Goal: Task Accomplishment & Management: Manage account settings

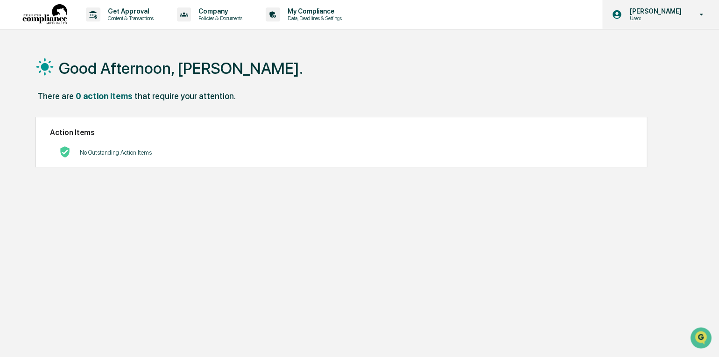
click at [702, 14] on icon at bounding box center [701, 15] width 4 height 2
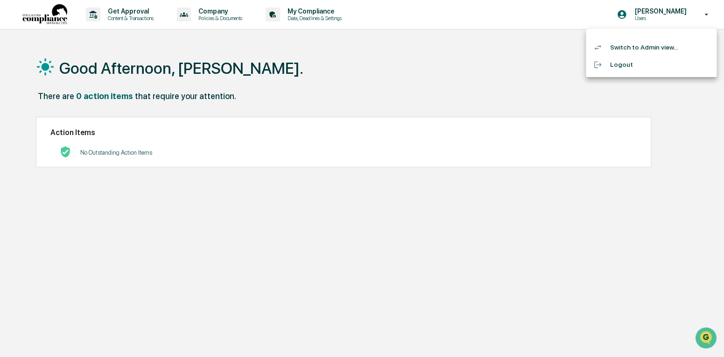
click at [119, 12] on div at bounding box center [362, 178] width 724 height 357
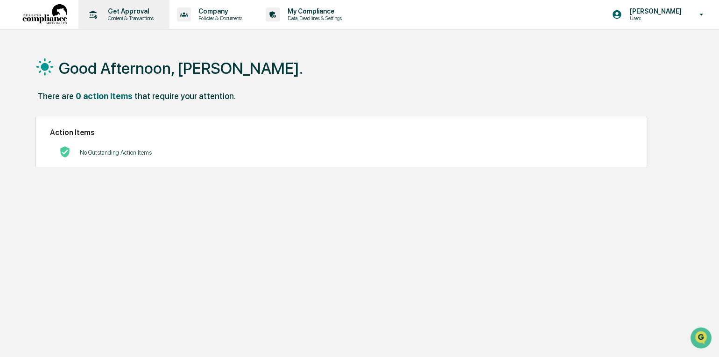
click at [121, 16] on p "Content & Transactions" at bounding box center [129, 18] width 58 height 7
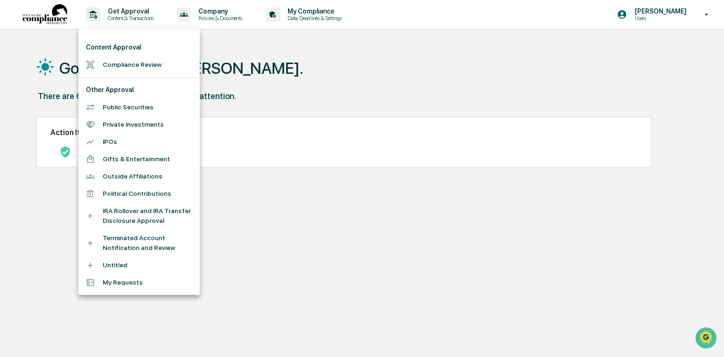
click at [126, 66] on li "Compliance Review" at bounding box center [138, 64] width 121 height 17
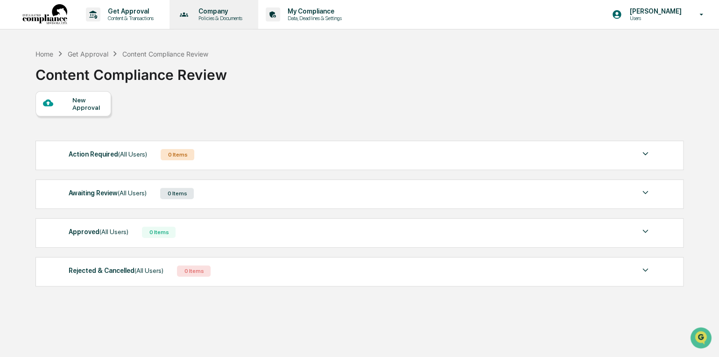
click at [218, 16] on p "Policies & Documents" at bounding box center [219, 18] width 56 height 7
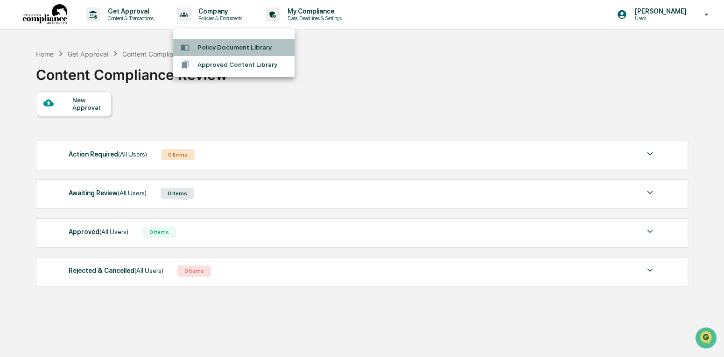
click at [206, 46] on li "Policy Document Library" at bounding box center [233, 47] width 121 height 17
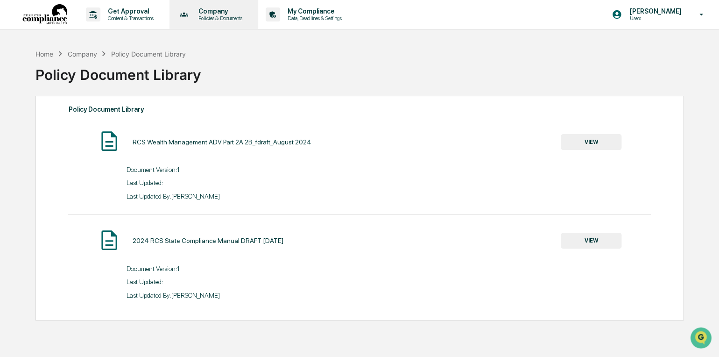
click at [211, 18] on p "Policies & Documents" at bounding box center [219, 18] width 56 height 7
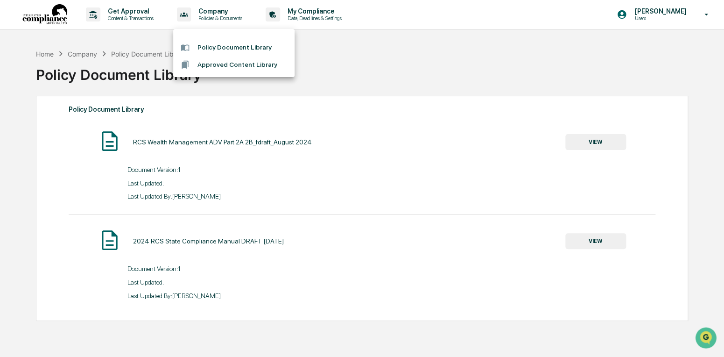
click at [311, 10] on div at bounding box center [362, 178] width 724 height 357
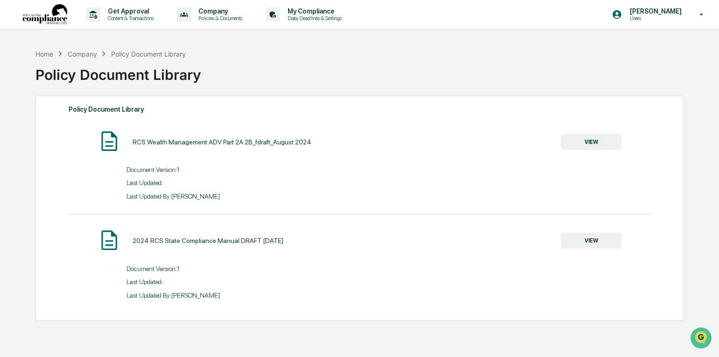
click at [311, 10] on p "My Compliance" at bounding box center [313, 10] width 66 height 7
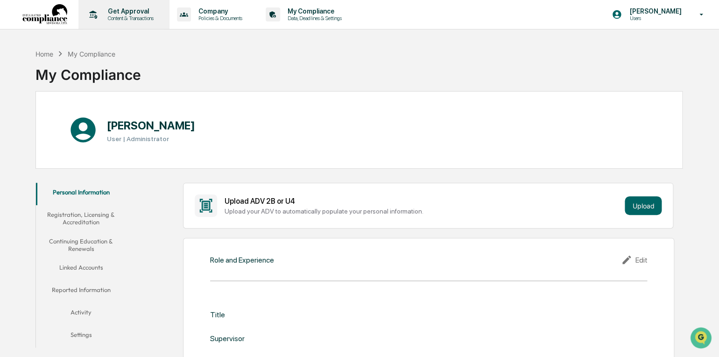
click at [119, 9] on p "Get Approval" at bounding box center [129, 10] width 58 height 7
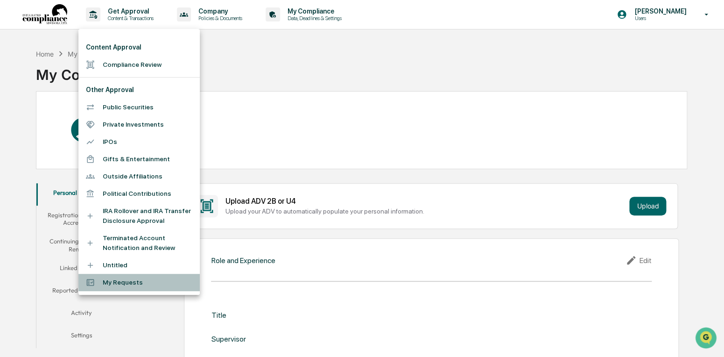
click at [108, 283] on li "My Requests" at bounding box center [138, 281] width 121 height 17
